Goal: Find specific page/section: Find specific page/section

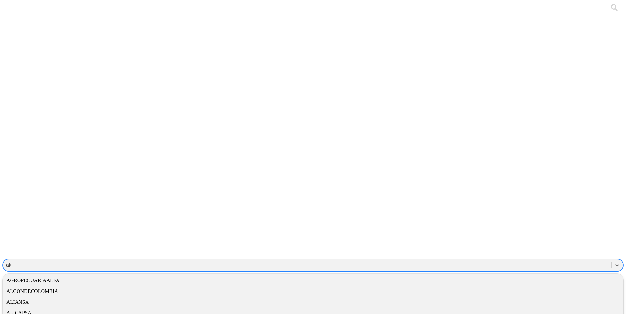
type input "alur"
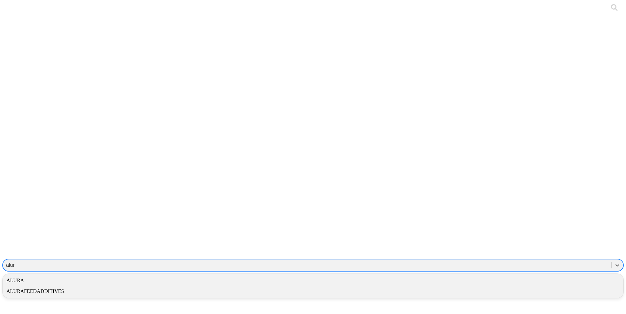
click at [492, 275] on div "ALURA" at bounding box center [313, 280] width 621 height 11
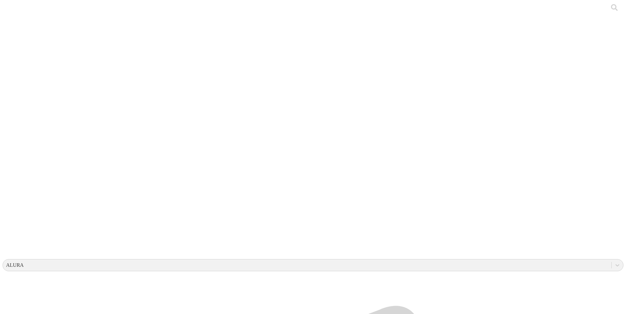
drag, startPoint x: 136, startPoint y: 127, endPoint x: 137, endPoint y: 143, distance: 16.9
